Goal: Complete application form

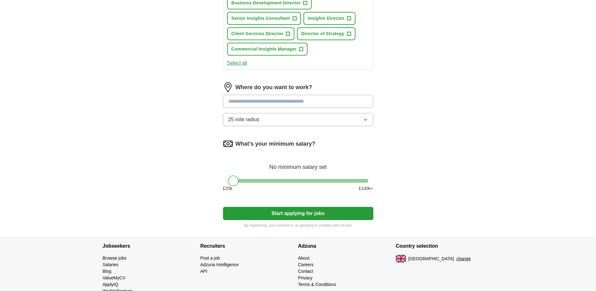
scroll to position [320, 0]
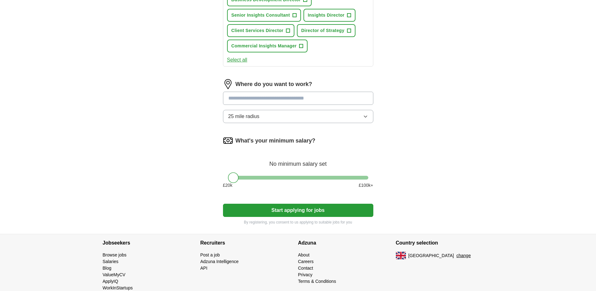
click at [278, 102] on input at bounding box center [298, 98] width 150 height 13
type input "*****"
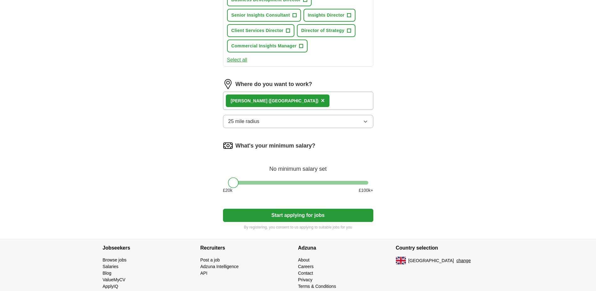
click at [337, 122] on button "25 mile radius" at bounding box center [298, 121] width 150 height 13
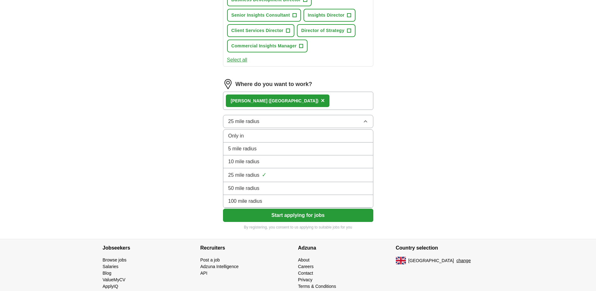
click at [328, 191] on div "50 mile radius" at bounding box center [299, 188] width 140 height 8
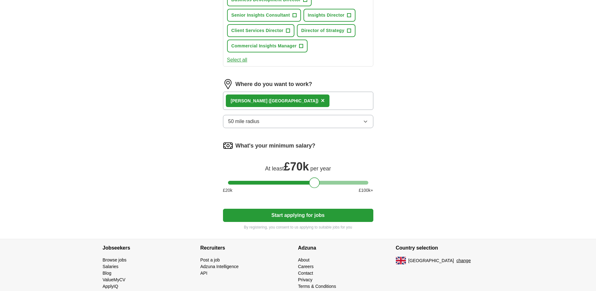
drag, startPoint x: 233, startPoint y: 181, endPoint x: 314, endPoint y: 183, distance: 81.2
click at [314, 183] on div at bounding box center [314, 182] width 11 height 11
click at [321, 216] on button "Start applying for jobs" at bounding box center [298, 214] width 150 height 13
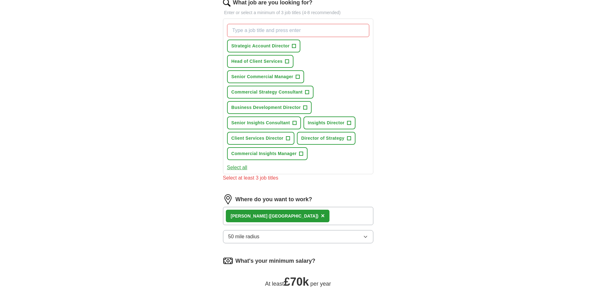
scroll to position [192, 0]
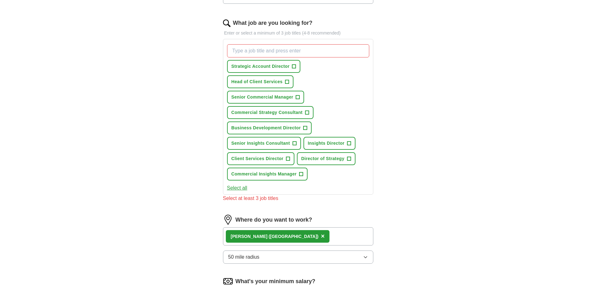
click at [245, 185] on button "Select all" at bounding box center [237, 188] width 20 height 8
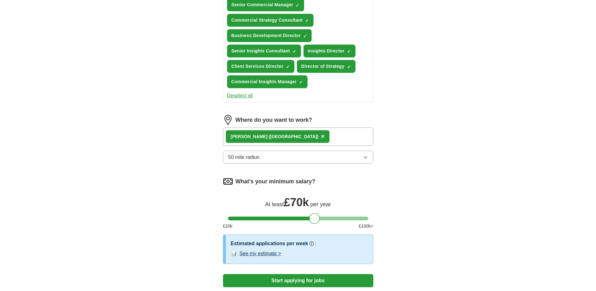
scroll to position [352, 0]
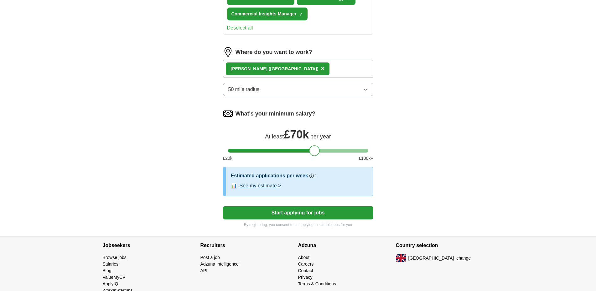
click at [258, 186] on button "See my estimate >" at bounding box center [261, 186] width 42 height 8
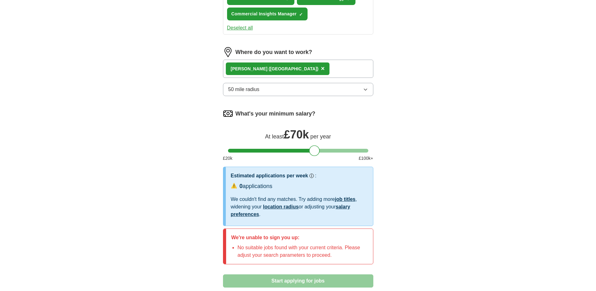
click at [281, 87] on button "50 mile radius" at bounding box center [298, 89] width 150 height 13
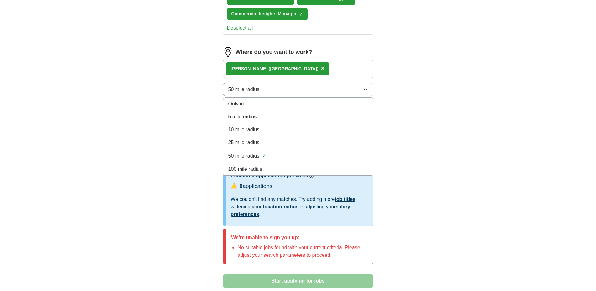
click at [270, 167] on div "100 mile radius" at bounding box center [299, 169] width 140 height 8
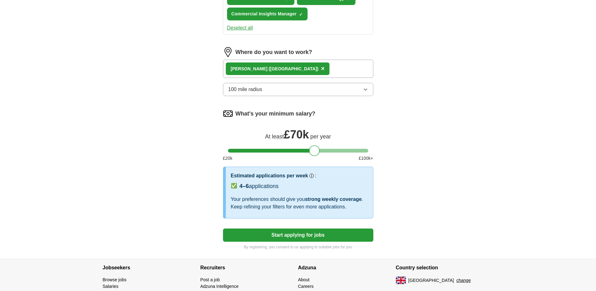
click at [338, 234] on button "Start applying for jobs" at bounding box center [298, 234] width 150 height 13
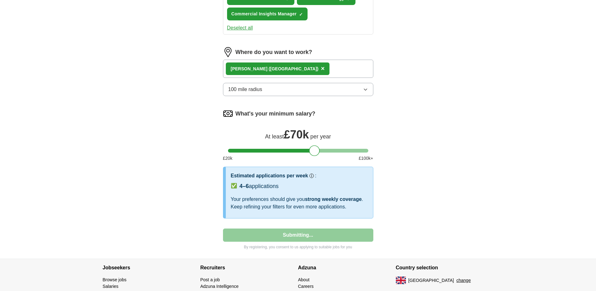
select select "**"
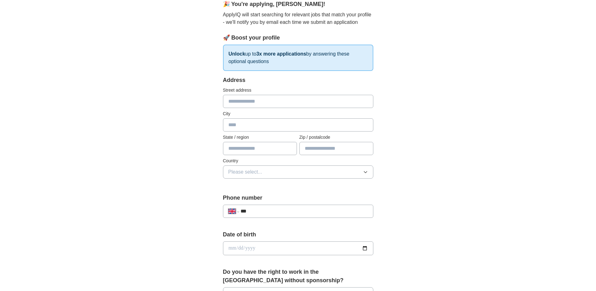
scroll to position [32, 0]
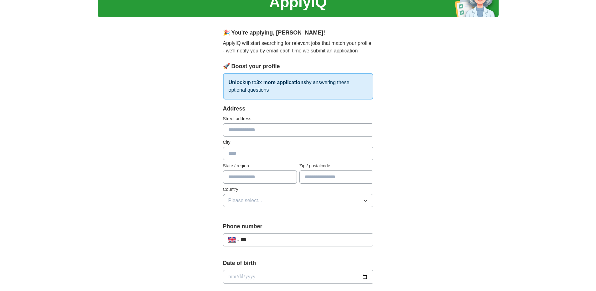
click at [274, 128] on input "text" at bounding box center [298, 129] width 150 height 13
click at [223, 123] on div at bounding box center [223, 123] width 0 height 0
click at [266, 133] on input "text" at bounding box center [298, 129] width 150 height 13
type input "**********"
type input "*****"
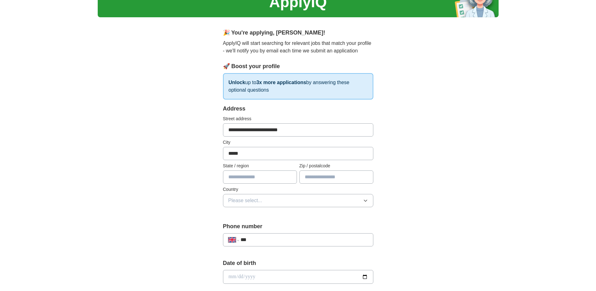
type input "*******"
click at [231, 177] on input "text" at bounding box center [260, 176] width 74 height 13
click at [242, 175] on input "text" at bounding box center [260, 176] width 74 height 13
type input "**********"
click at [293, 203] on button "Please select..." at bounding box center [298, 200] width 150 height 13
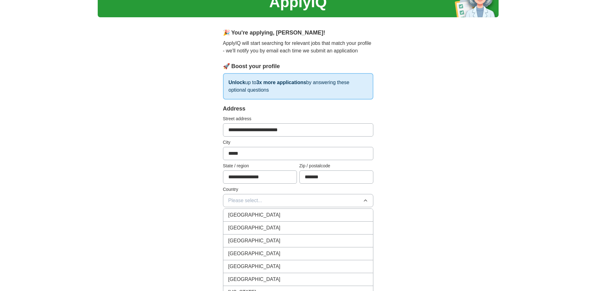
click at [292, 215] on div "[GEOGRAPHIC_DATA]" at bounding box center [299, 215] width 140 height 8
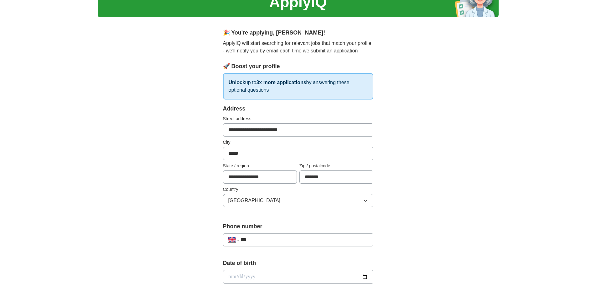
scroll to position [192, 0]
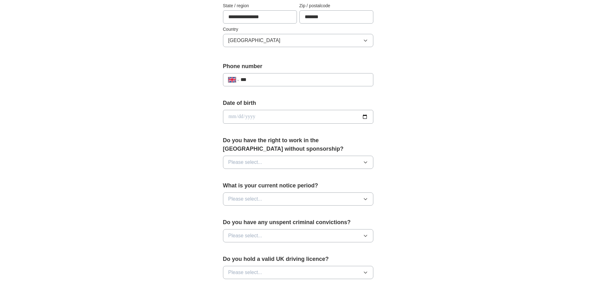
click at [292, 80] on input "***" at bounding box center [304, 80] width 127 height 8
type input "**********"
click at [286, 113] on input "date" at bounding box center [298, 117] width 150 height 14
type input "**********"
click at [284, 156] on button "Please select..." at bounding box center [298, 161] width 150 height 13
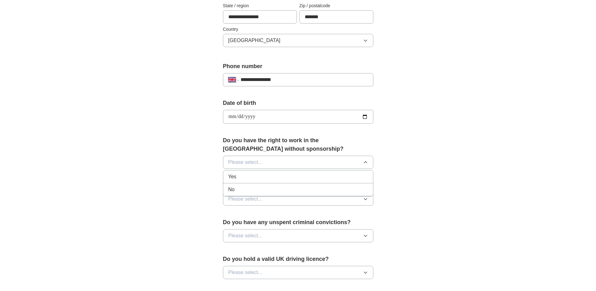
click at [274, 171] on li "Yes" at bounding box center [298, 176] width 150 height 13
click at [286, 203] on button "Please select..." at bounding box center [298, 198] width 150 height 13
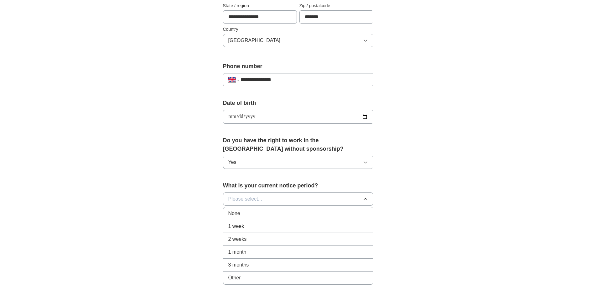
click at [271, 218] on li "None" at bounding box center [298, 213] width 150 height 13
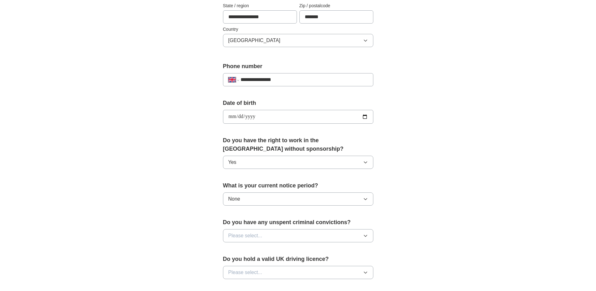
click at [260, 229] on button "Please select..." at bounding box center [298, 235] width 150 height 13
click at [262, 260] on div "No" at bounding box center [299, 263] width 140 height 8
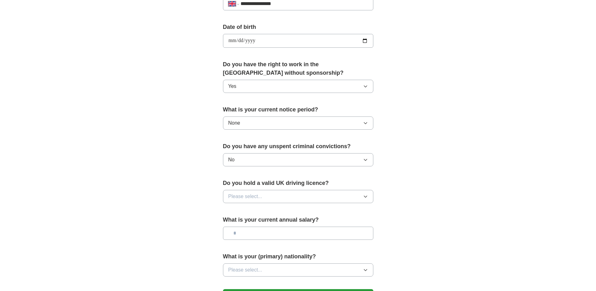
scroll to position [288, 0]
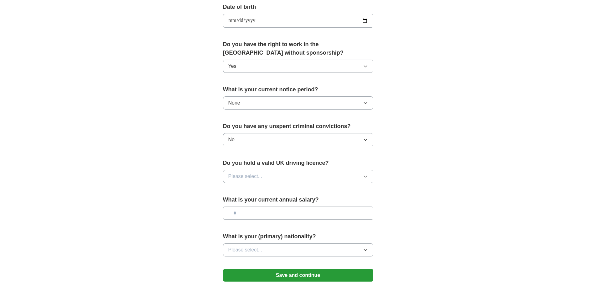
click at [250, 176] on span "Please select..." at bounding box center [246, 176] width 34 height 8
click at [244, 193] on div "Yes" at bounding box center [299, 191] width 140 height 8
click at [245, 211] on input "text" at bounding box center [298, 212] width 150 height 13
type input "*******"
click at [332, 250] on button "Please select..." at bounding box center [298, 249] width 150 height 13
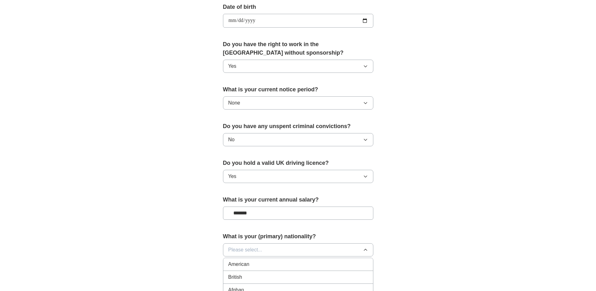
click at [294, 276] on div "British" at bounding box center [299, 277] width 140 height 8
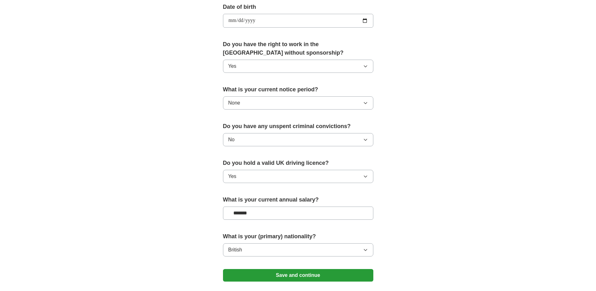
click at [342, 271] on button "Save and continue" at bounding box center [298, 275] width 150 height 13
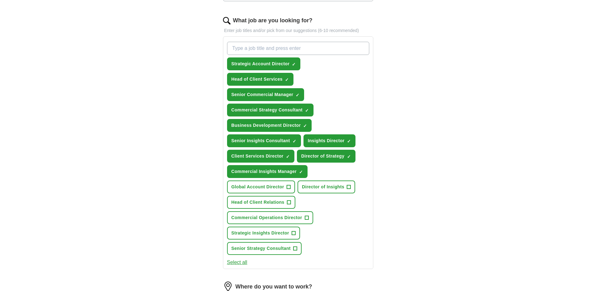
scroll to position [256, 0]
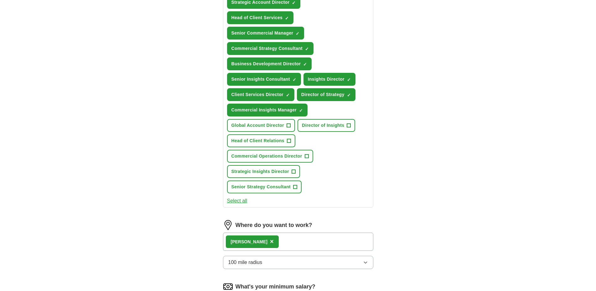
click at [237, 200] on button "Select all" at bounding box center [237, 201] width 20 height 8
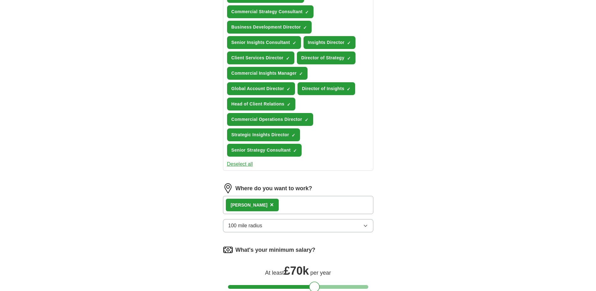
scroll to position [320, 0]
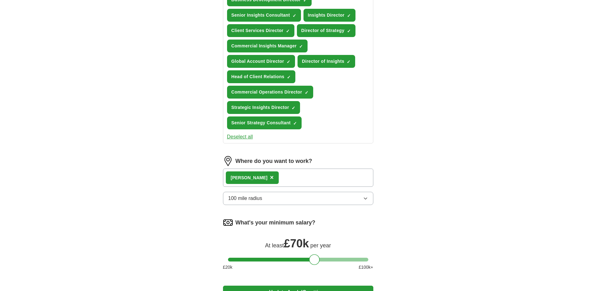
click at [256, 197] on span "100 mile radius" at bounding box center [246, 198] width 34 height 8
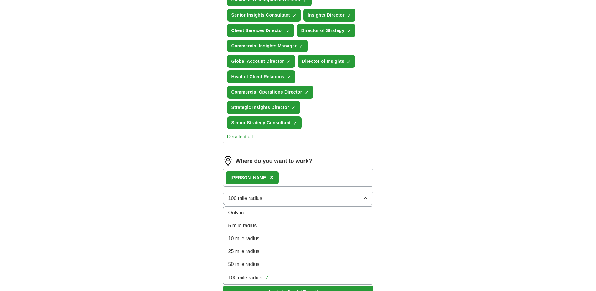
click at [256, 197] on span "100 mile radius" at bounding box center [246, 198] width 34 height 8
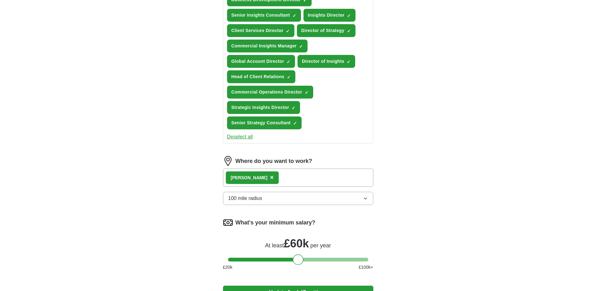
drag, startPoint x: 312, startPoint y: 257, endPoint x: 295, endPoint y: 259, distance: 17.1
click at [295, 259] on div at bounding box center [298, 259] width 11 height 11
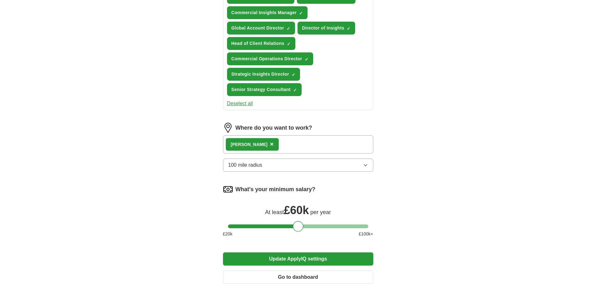
scroll to position [427, 0]
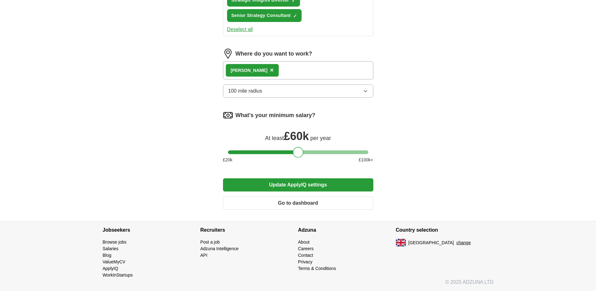
click at [253, 90] on span "100 mile radius" at bounding box center [246, 91] width 34 height 8
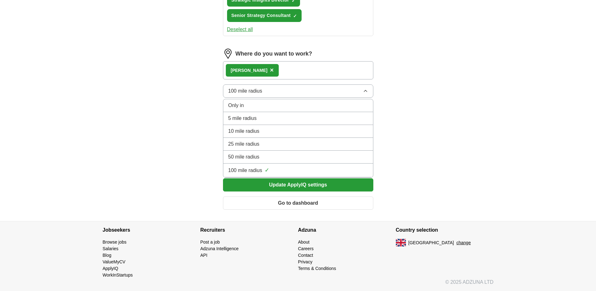
click at [247, 157] on span "50 mile radius" at bounding box center [244, 157] width 31 height 8
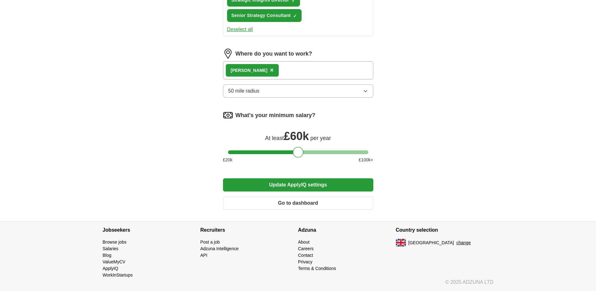
click at [328, 185] on button "Update ApplyIQ settings" at bounding box center [298, 184] width 150 height 13
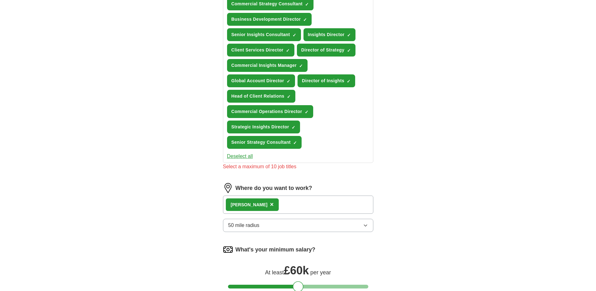
scroll to position [299, 0]
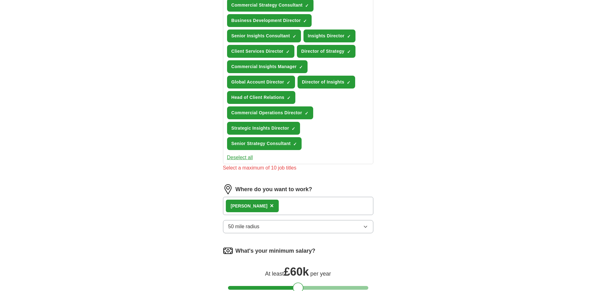
click at [250, 156] on button "Deselect all" at bounding box center [240, 158] width 26 height 8
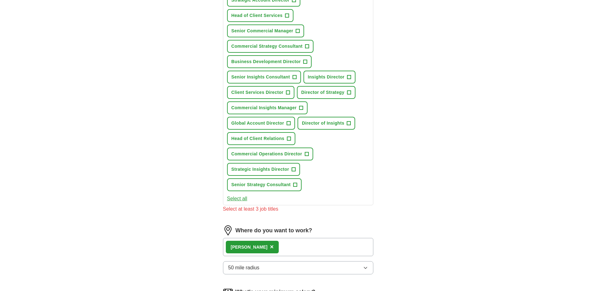
scroll to position [203, 0]
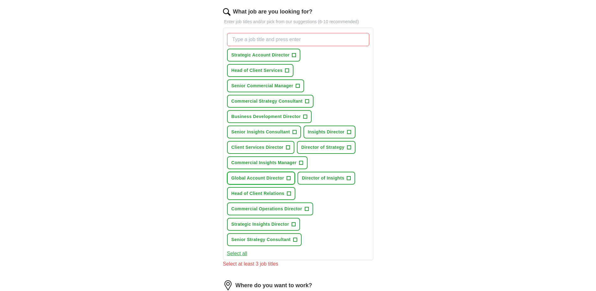
click at [277, 180] on span "Global Account Director" at bounding box center [258, 178] width 53 height 7
click at [256, 58] on span "Strategic Account Director" at bounding box center [261, 55] width 58 height 7
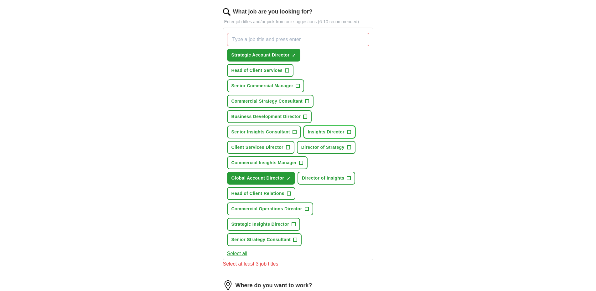
click at [328, 132] on span "Insights Director" at bounding box center [326, 132] width 37 height 7
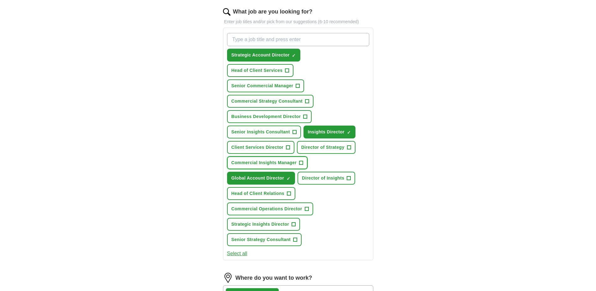
click at [289, 165] on span "Commercial Insights Manager" at bounding box center [265, 162] width 66 height 7
click at [247, 45] on input "What job are you looking for?" at bounding box center [298, 39] width 142 height 13
type input "sales director"
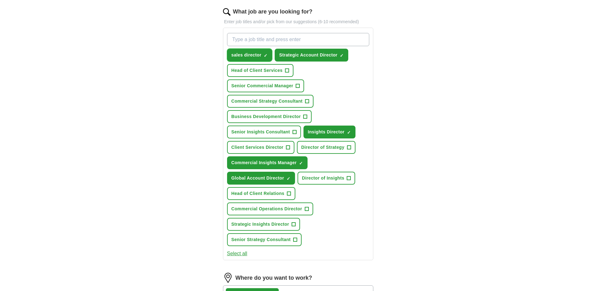
click at [264, 55] on button "sales director ✓ ×" at bounding box center [249, 55] width 45 height 13
click at [266, 45] on input "What job are you looking for?" at bounding box center [298, 39] width 142 height 13
type input "Sales Director"
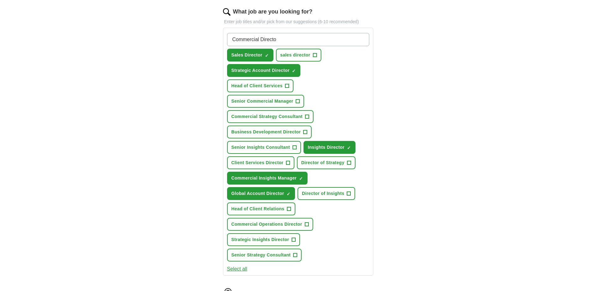
type input "Commercial Director"
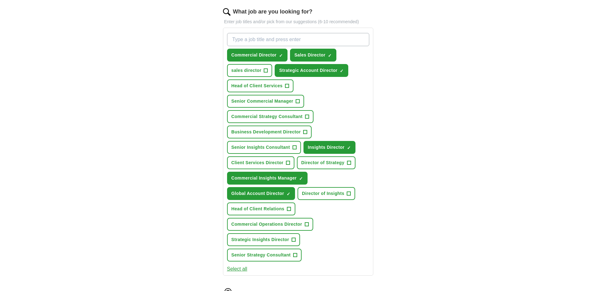
click at [294, 39] on input "What job are you looking for?" at bounding box center [298, 39] width 142 height 13
type input "Account Director"
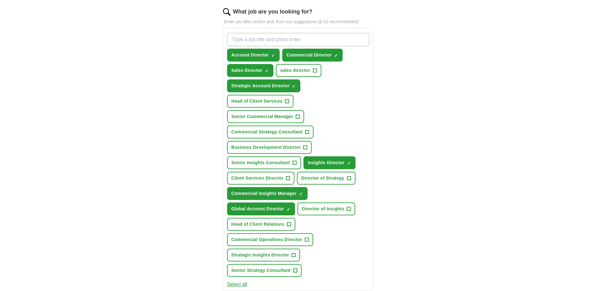
click at [463, 108] on div "ApplyIQ Let ApplyIQ do the hard work of searching and applying for jobs. Just t…" at bounding box center [298, 145] width 401 height 659
click at [267, 178] on span "Client Services Director" at bounding box center [258, 178] width 52 height 7
click at [265, 100] on span "Head of Client Services" at bounding box center [257, 101] width 51 height 7
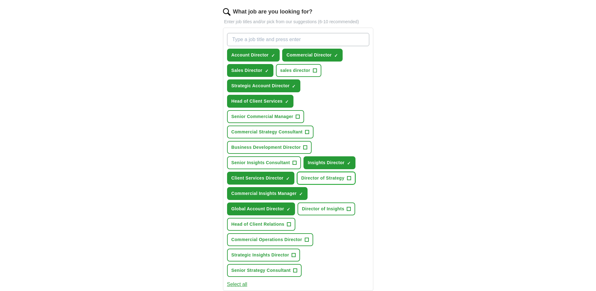
click at [337, 179] on span "Director of Strategy" at bounding box center [323, 178] width 43 height 7
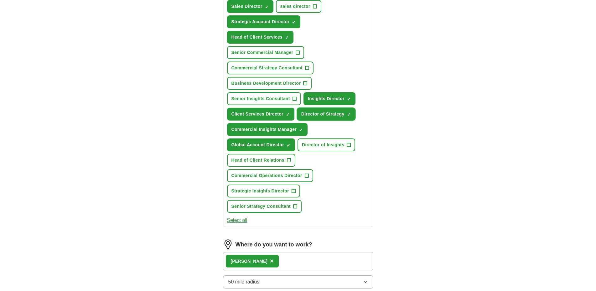
scroll to position [427, 0]
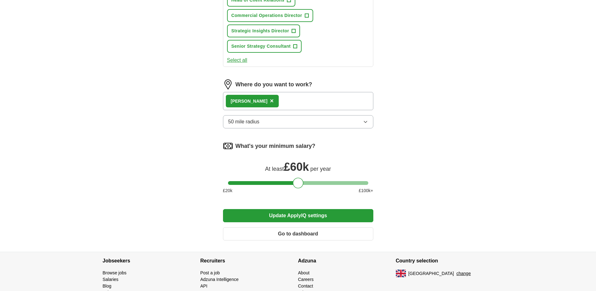
click at [336, 219] on button "Update ApplyIQ settings" at bounding box center [298, 215] width 150 height 13
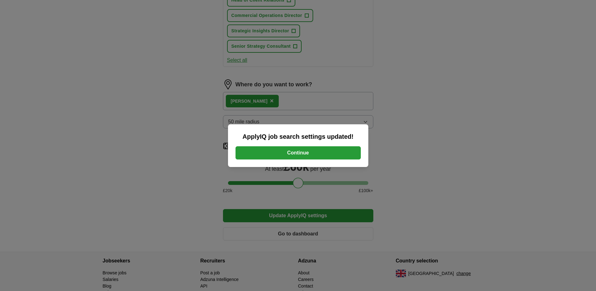
click at [334, 153] on button "Continue" at bounding box center [298, 152] width 125 height 13
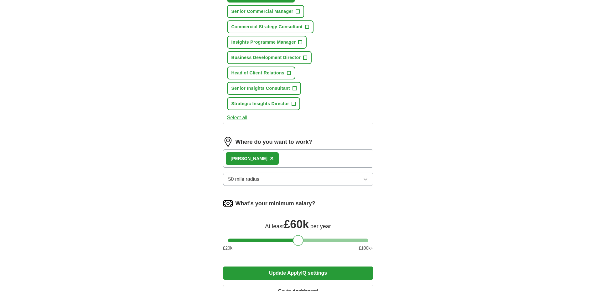
scroll to position [352, 0]
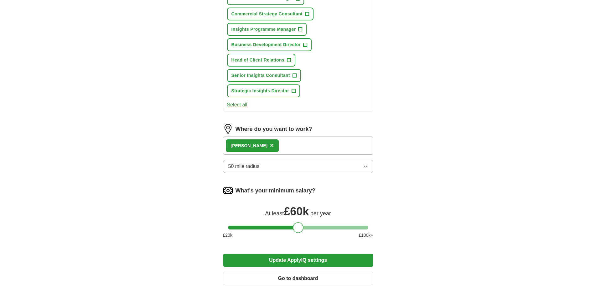
click at [334, 259] on button "Update ApplyIQ settings" at bounding box center [298, 259] width 150 height 13
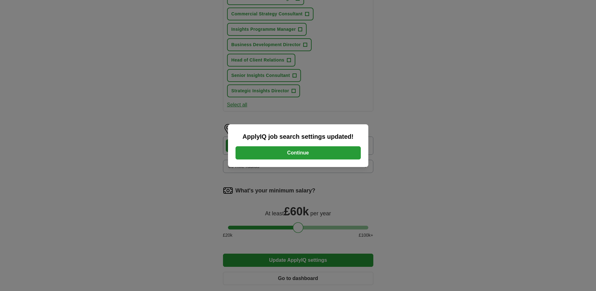
click at [319, 155] on button "Continue" at bounding box center [298, 152] width 125 height 13
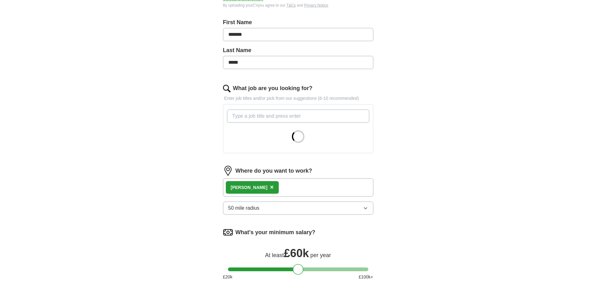
scroll to position [192, 0]
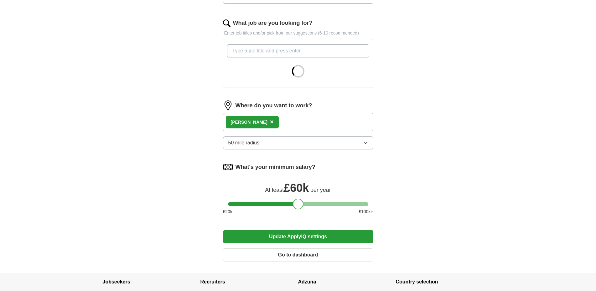
click at [347, 254] on button "Go to dashboard" at bounding box center [298, 254] width 150 height 13
